Goal: Navigation & Orientation: Find specific page/section

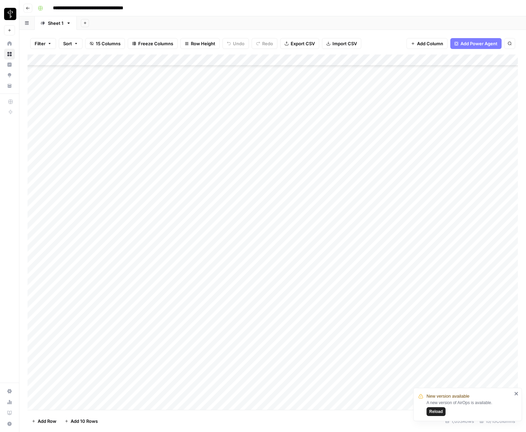
scroll to position [1676, 0]
